Goal: Information Seeking & Learning: Understand process/instructions

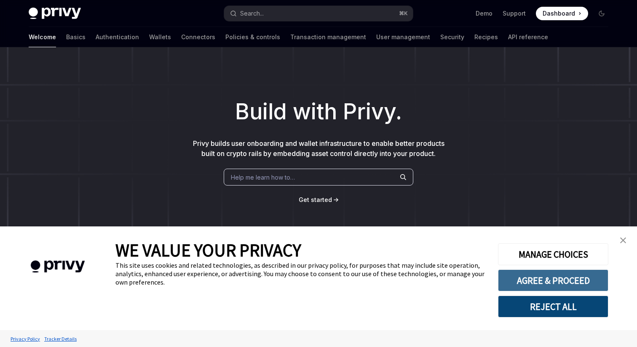
click at [556, 278] on button "AGREE & PROCEED" at bounding box center [553, 280] width 110 height 22
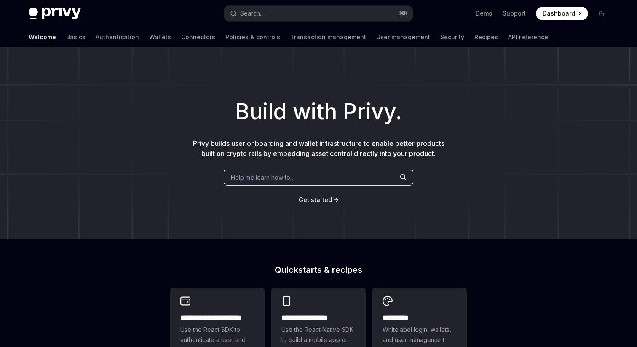
click at [553, 15] on span "Dashboard" at bounding box center [559, 13] width 32 height 8
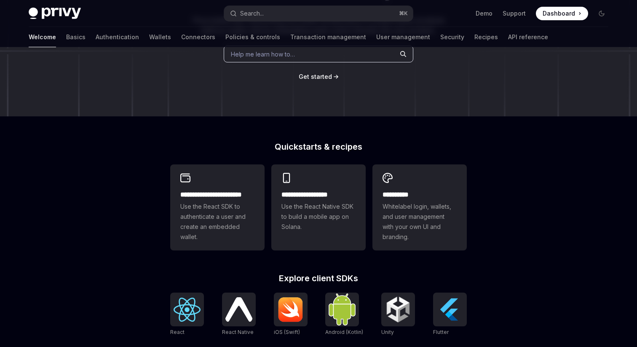
scroll to position [127, 0]
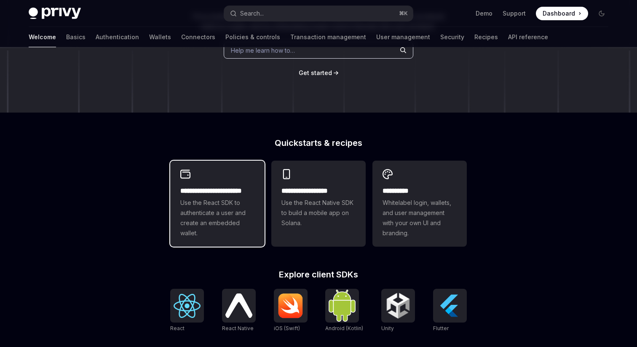
click at [230, 178] on div "**********" at bounding box center [217, 204] width 94 height 86
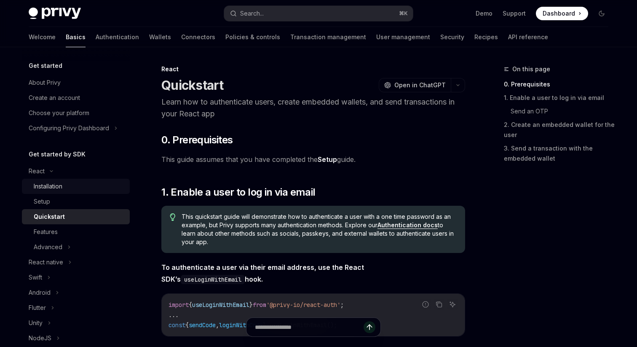
click at [67, 185] on div "Installation" at bounding box center [79, 186] width 91 height 10
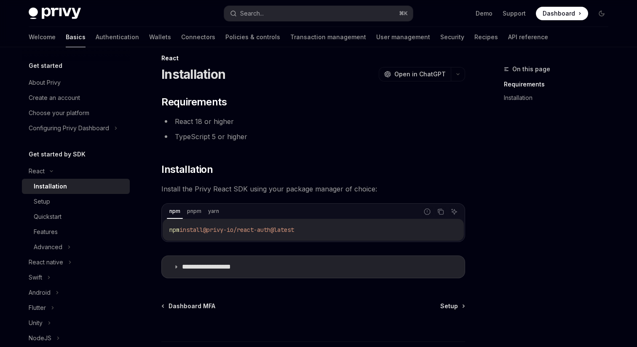
scroll to position [15, 0]
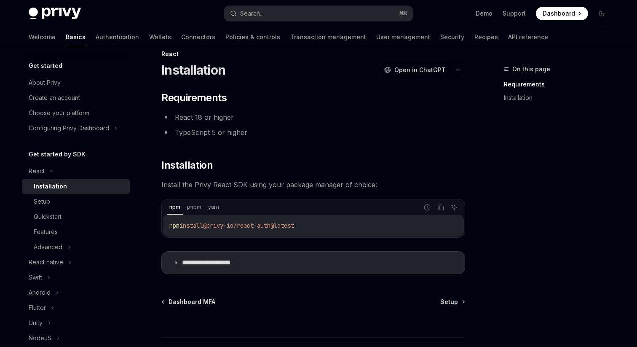
drag, startPoint x: 324, startPoint y: 226, endPoint x: 166, endPoint y: 224, distance: 158.9
click at [166, 224] on div "npm install @privy-io/react-auth@latest" at bounding box center [313, 225] width 301 height 22
copy span "npm install @privy-io/react-auth@latest"
click at [346, 124] on ul "React 18 or higher TypeScript 5 or higher" at bounding box center [313, 124] width 304 height 27
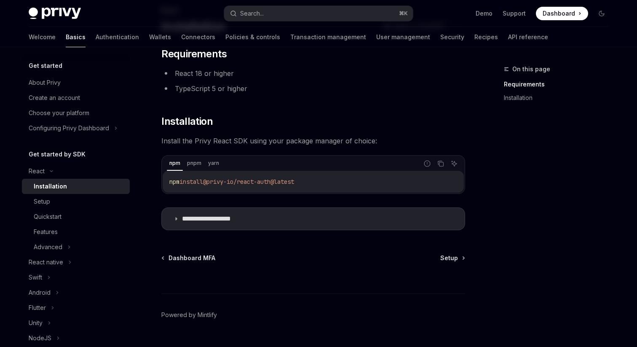
scroll to position [78, 0]
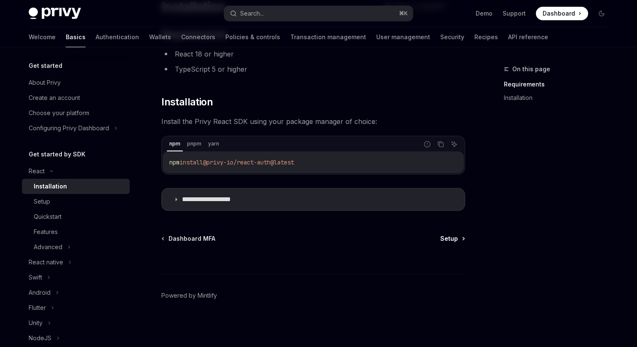
click at [449, 236] on span "Setup" at bounding box center [449, 238] width 18 height 8
type textarea "*"
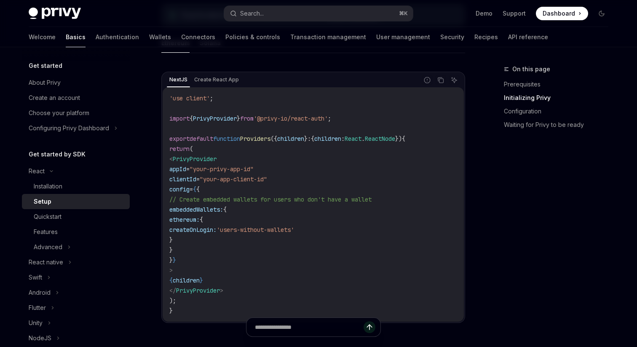
scroll to position [259, 0]
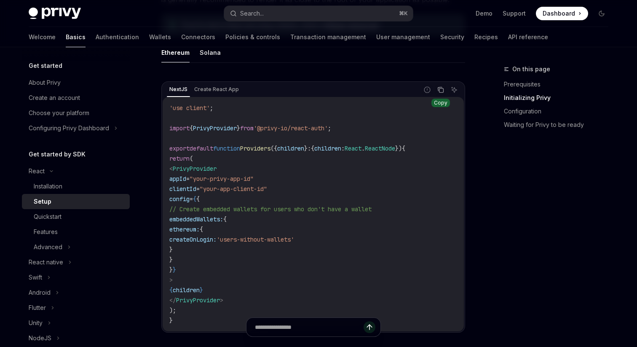
click at [443, 88] on icon "Copy the contents from the code block" at bounding box center [441, 90] width 4 height 4
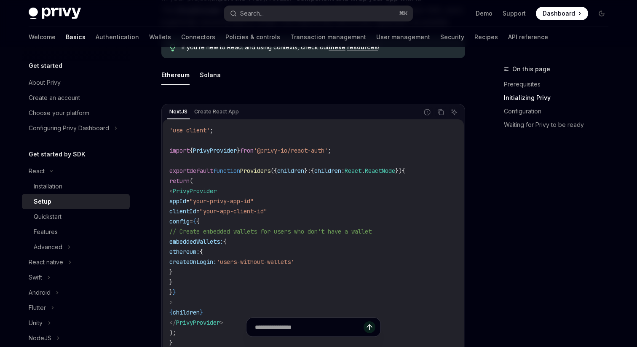
scroll to position [236, 0]
click at [441, 119] on div "NextJS Create React App Report incorrect code Copy Ask AI" at bounding box center [313, 113] width 301 height 14
click at [441, 116] on icon "Copy the contents from the code block" at bounding box center [441, 114] width 4 height 4
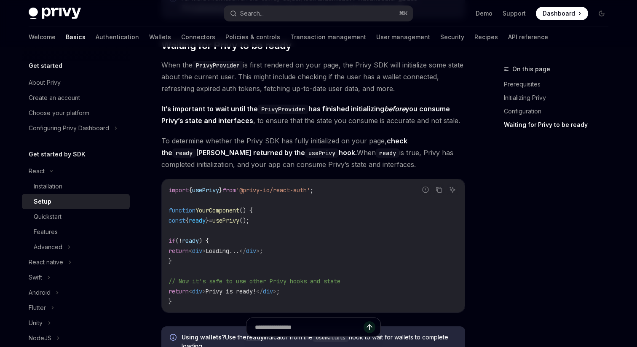
scroll to position [839, 0]
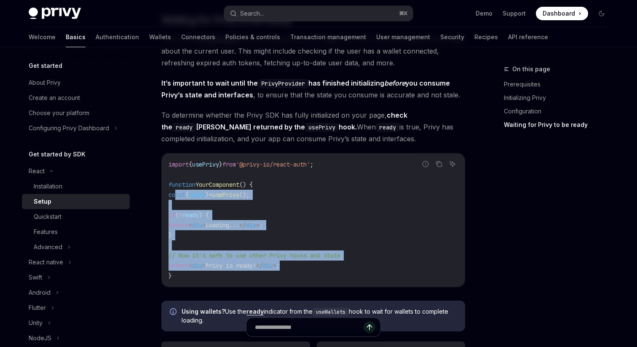
drag, startPoint x: 174, startPoint y: 195, endPoint x: 319, endPoint y: 269, distance: 162.8
click at [319, 269] on code "import { usePrivy } from '@privy-io/react-auth' ; function YourComponent () { c…" at bounding box center [313, 219] width 289 height 121
copy code "const { ready } = usePrivy (); if ( ! ready ) { return < div > Loading... </ di…"
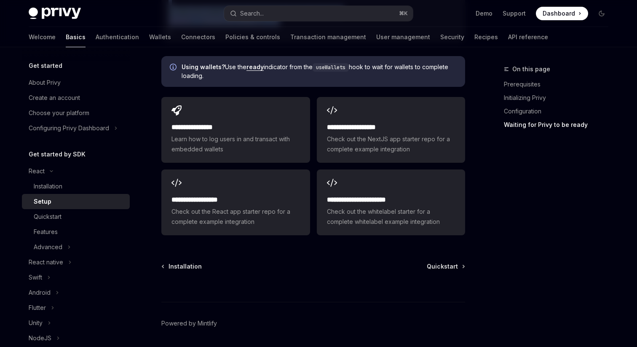
scroll to position [1085, 0]
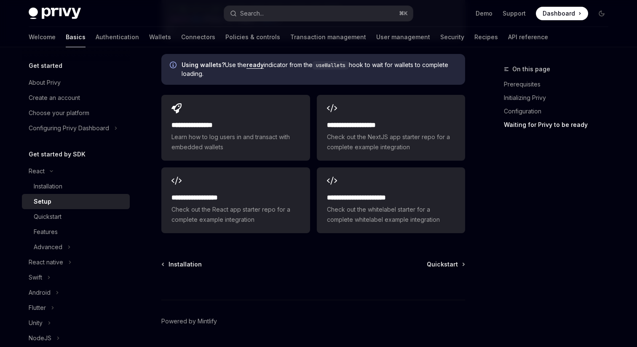
click at [457, 268] on div at bounding box center [313, 283] width 304 height 31
click at [457, 263] on span "Quickstart" at bounding box center [442, 264] width 31 height 8
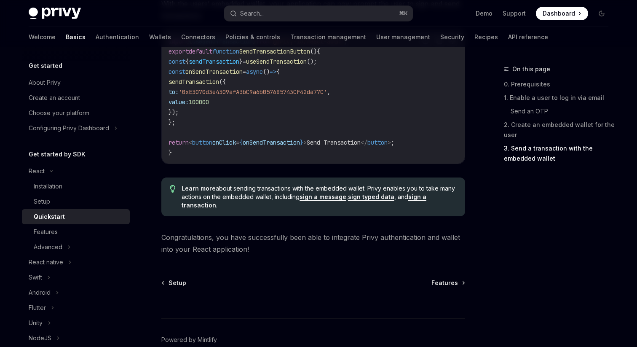
scroll to position [886, 0]
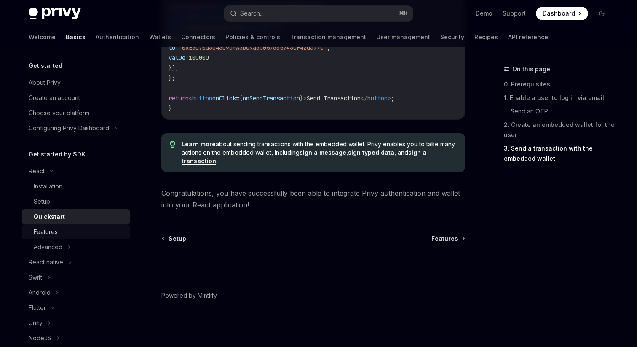
click at [56, 234] on div "Features" at bounding box center [46, 232] width 24 height 10
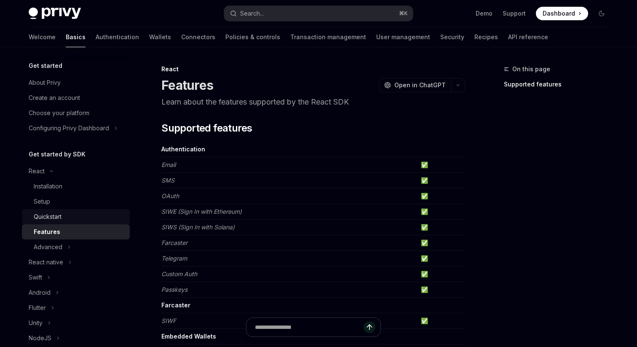
click at [57, 214] on div "Quickstart" at bounding box center [48, 217] width 28 height 10
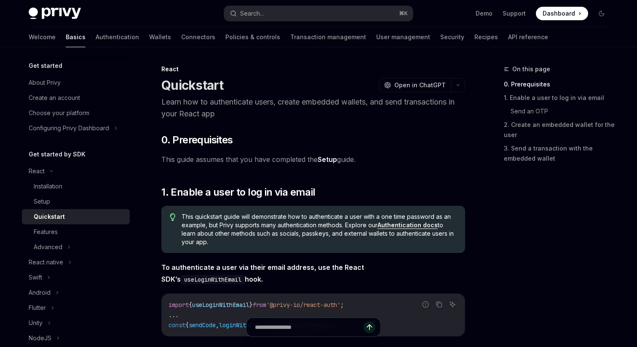
click at [324, 159] on link "Setup" at bounding box center [327, 159] width 19 height 9
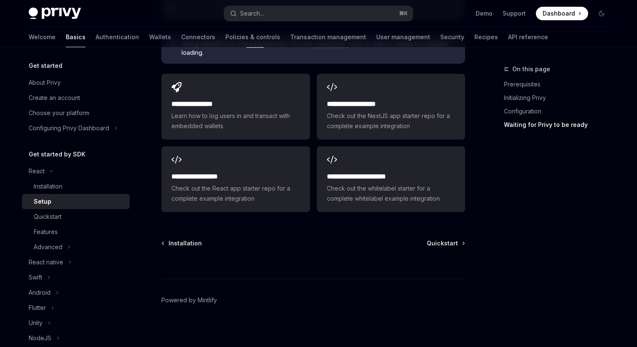
scroll to position [1092, 0]
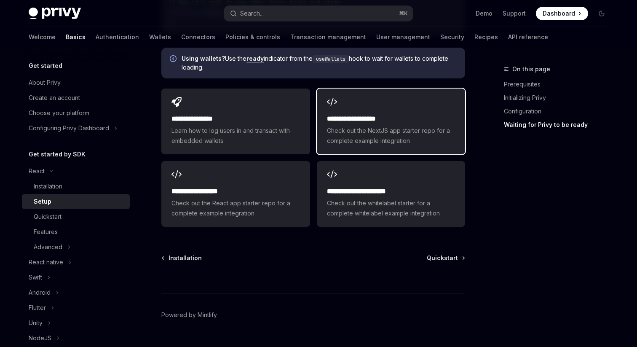
click at [368, 112] on div "**********" at bounding box center [391, 121] width 148 height 66
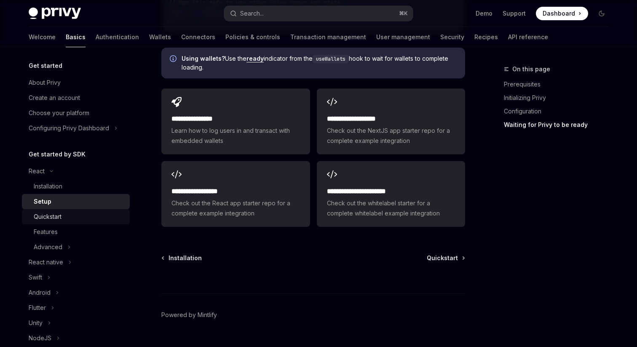
click at [69, 213] on div "Quickstart" at bounding box center [79, 217] width 91 height 10
type textarea "*"
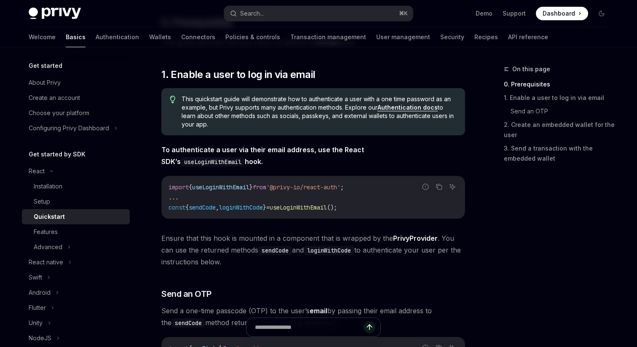
scroll to position [112, 0]
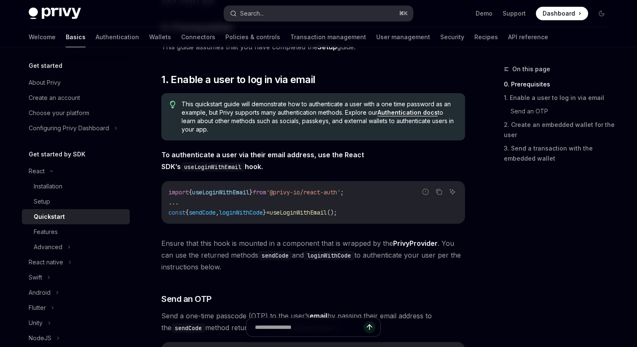
click at [342, 15] on button "Search... ⌘ K" at bounding box center [318, 13] width 189 height 15
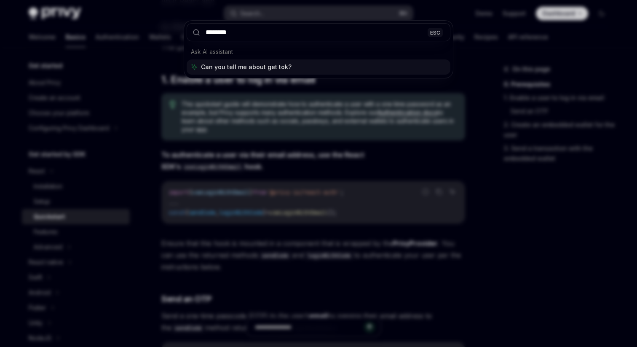
type input "*********"
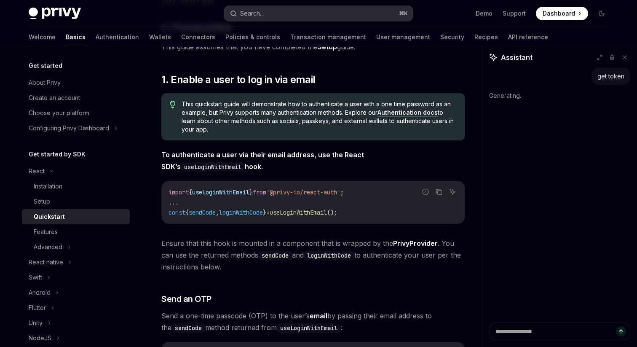
click at [317, 17] on button "Search... ⌘ K" at bounding box center [318, 13] width 189 height 15
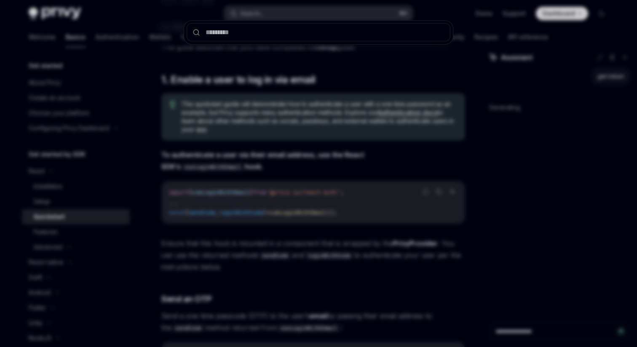
type textarea "*"
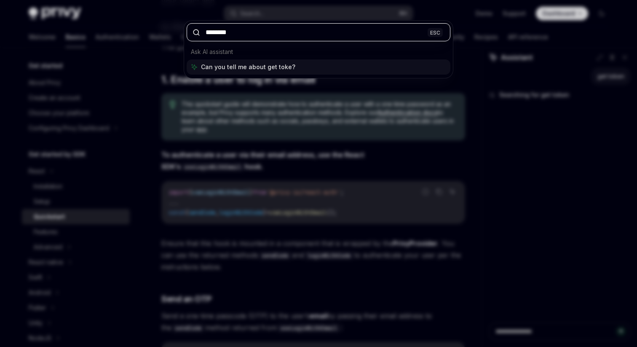
type input "*********"
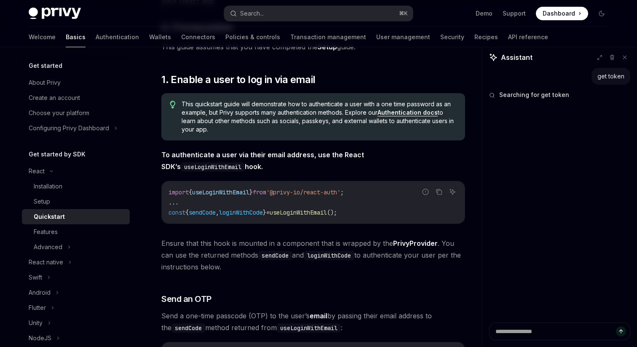
type textarea "*"
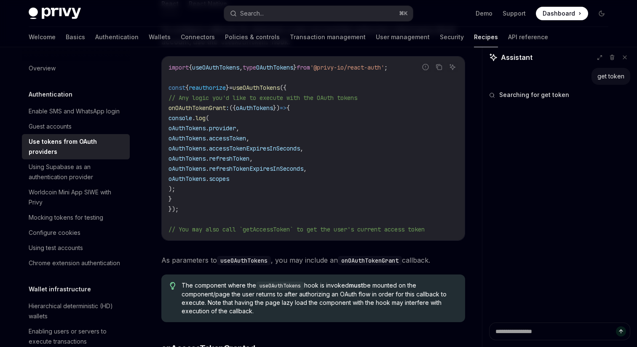
scroll to position [47, 0]
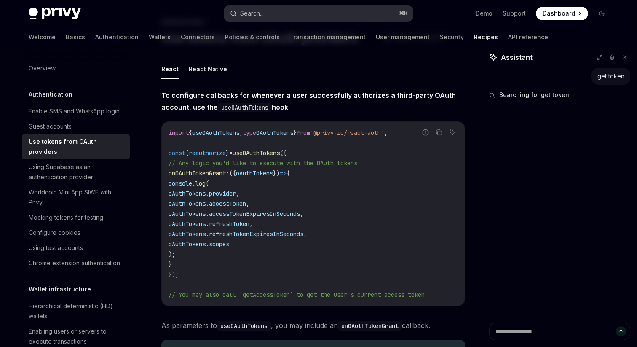
click at [305, 17] on button "Search... ⌘ K" at bounding box center [318, 13] width 189 height 15
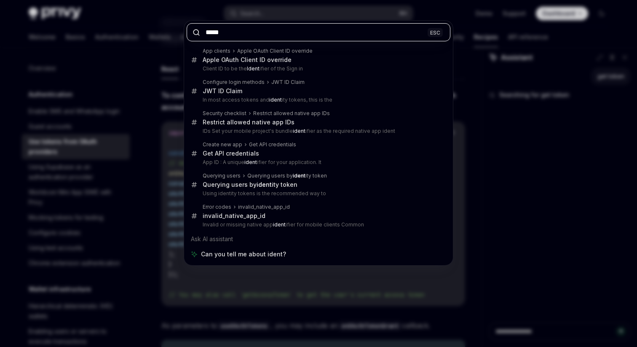
click at [323, 24] on input "*****" at bounding box center [319, 32] width 264 height 18
paste input "**********"
type input "**********"
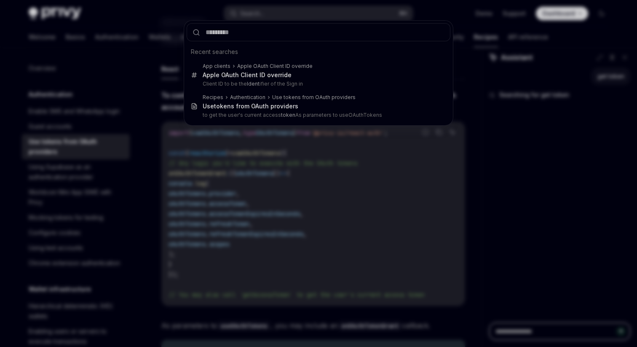
type textarea "*"
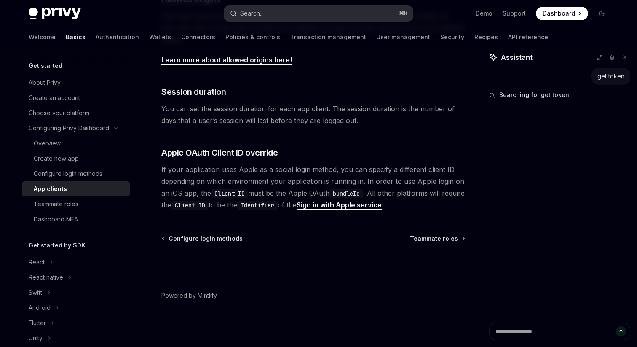
click at [309, 15] on button "Search... ⌘ K" at bounding box center [318, 13] width 189 height 15
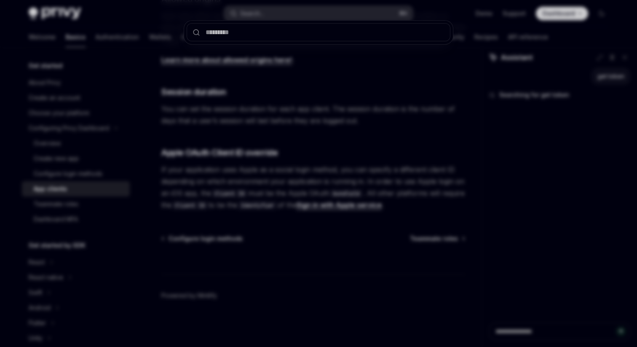
type input "**********"
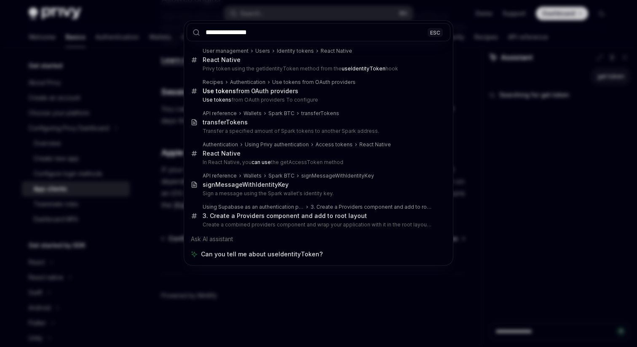
drag, startPoint x: 216, startPoint y: 32, endPoint x: 177, endPoint y: 32, distance: 38.3
click at [177, 32] on div "**********" at bounding box center [318, 173] width 637 height 347
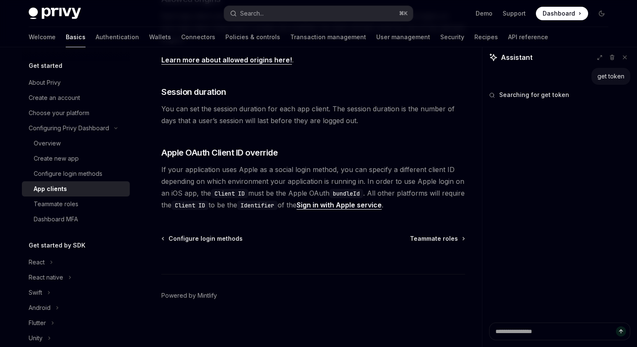
click at [256, 23] on div "Privy Docs home page Search... ⌘ K Demo Support Dashboard Dashboard Search..." at bounding box center [319, 13] width 580 height 27
click at [265, 11] on button "Search... ⌘ K" at bounding box center [318, 13] width 189 height 15
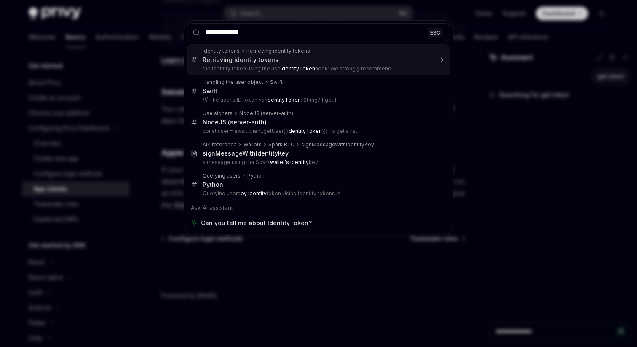
type input "**********"
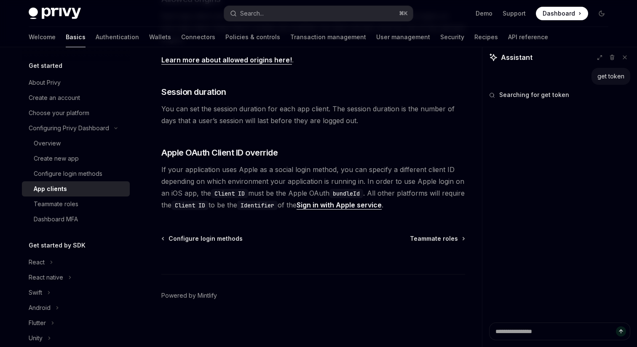
type textarea "*"
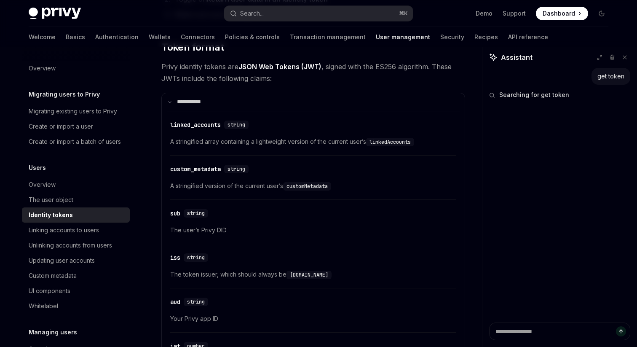
scroll to position [730, 0]
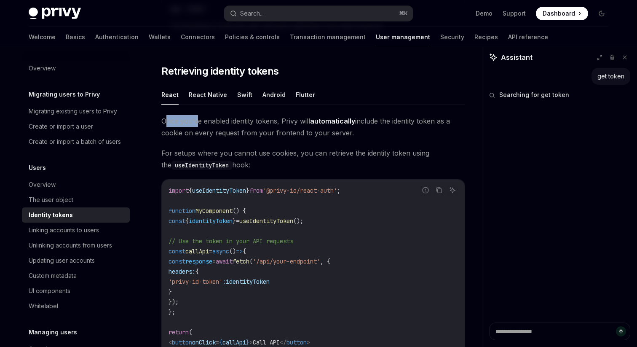
drag, startPoint x: 165, startPoint y: 123, endPoint x: 196, endPoint y: 123, distance: 31.2
click at [196, 123] on span "Once you’ve enabled identity tokens, Privy will automatically include the ident…" at bounding box center [313, 127] width 304 height 24
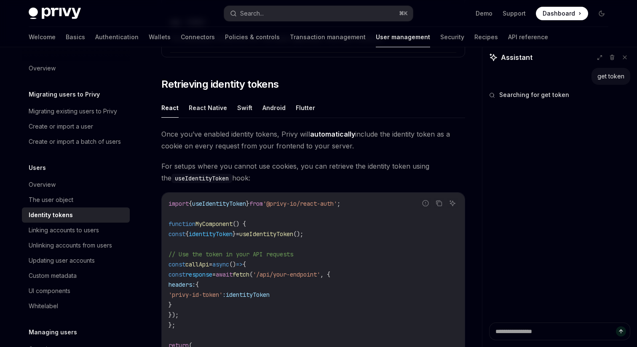
scroll to position [699, 0]
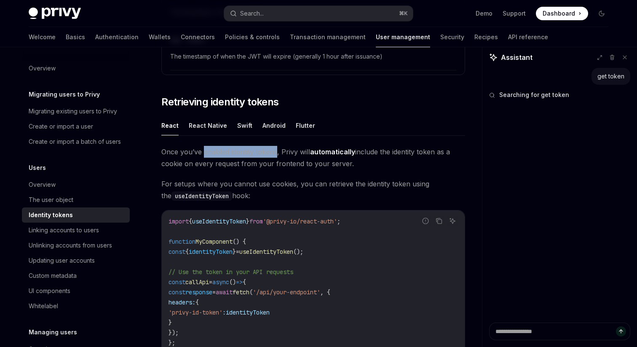
drag, startPoint x: 203, startPoint y: 152, endPoint x: 278, endPoint y: 155, distance: 75.0
click at [278, 155] on span "Once you’ve enabled identity tokens, Privy will automatically include the ident…" at bounding box center [313, 158] width 304 height 24
copy span "enabled identity tokens"
click at [294, 20] on button "Search... ⌘ K" at bounding box center [318, 13] width 189 height 15
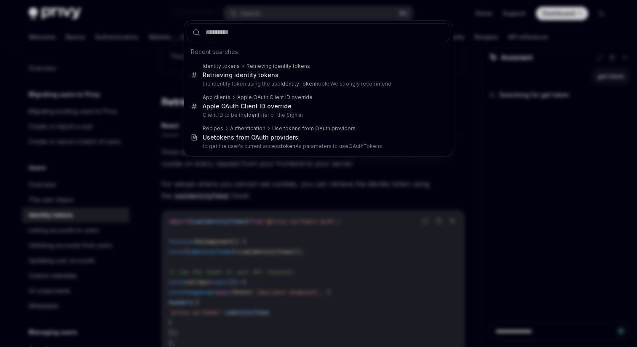
click at [297, 13] on div "Recent searches Identity tokens Retrieving identity tokens Retrieving identity …" at bounding box center [318, 173] width 637 height 347
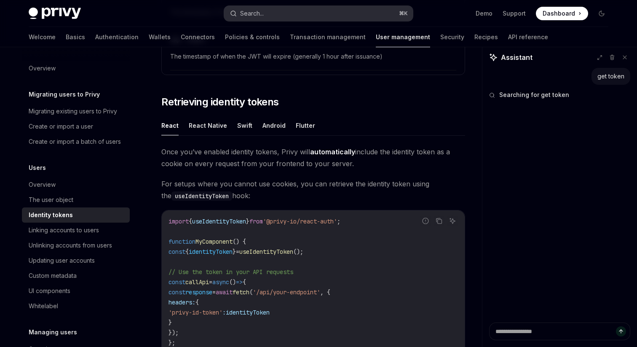
click at [291, 7] on button "Search... ⌘ K" at bounding box center [318, 13] width 189 height 15
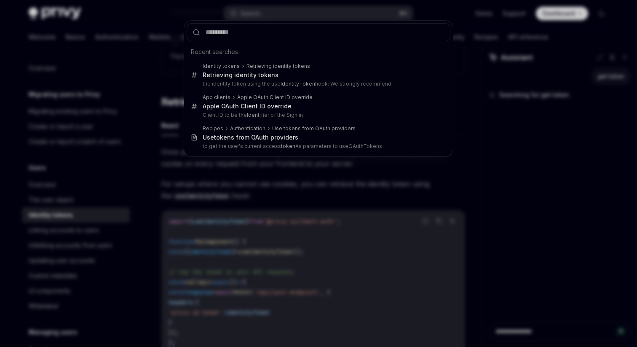
type input "**********"
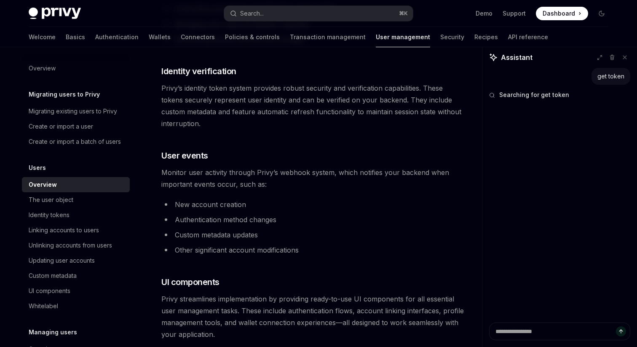
type textarea "*"
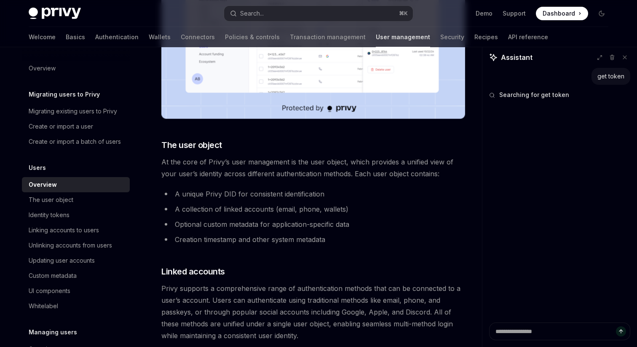
scroll to position [29, 0]
